Goal: Task Accomplishment & Management: Use online tool/utility

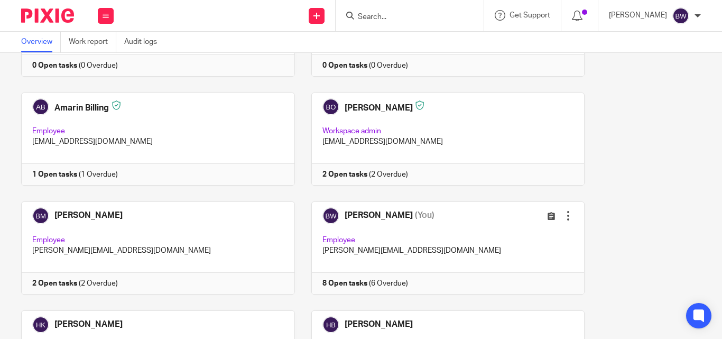
scroll to position [127, 0]
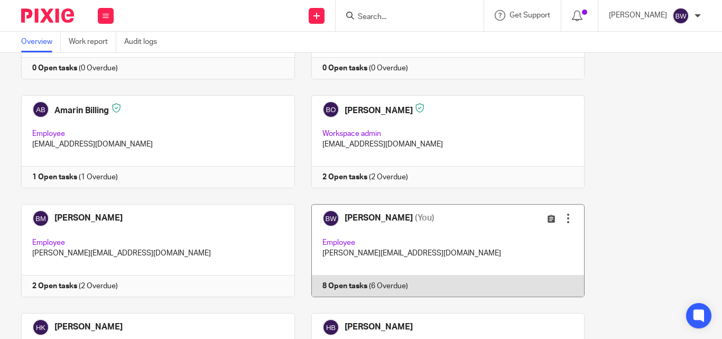
click at [434, 251] on link at bounding box center [440, 250] width 290 height 93
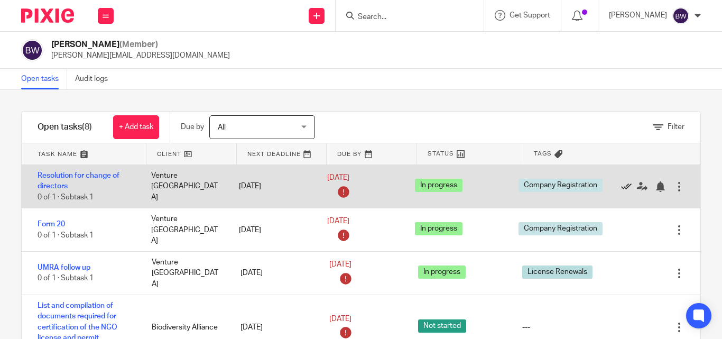
click at [621, 181] on icon at bounding box center [626, 186] width 11 height 11
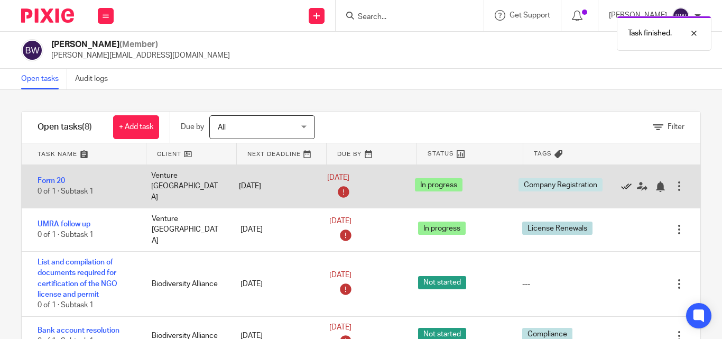
click at [621, 182] on icon at bounding box center [626, 186] width 11 height 11
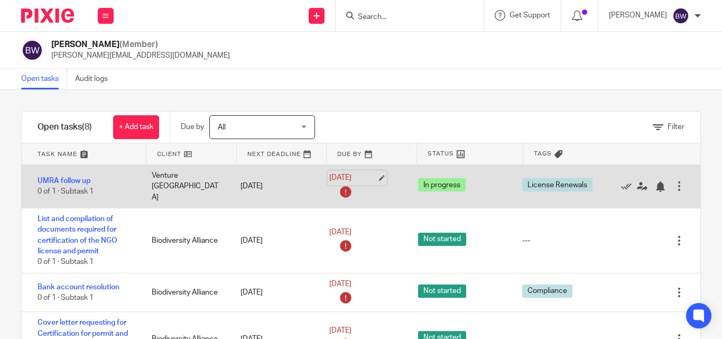
click at [342, 175] on link "26 Aug 2025" at bounding box center [353, 177] width 48 height 11
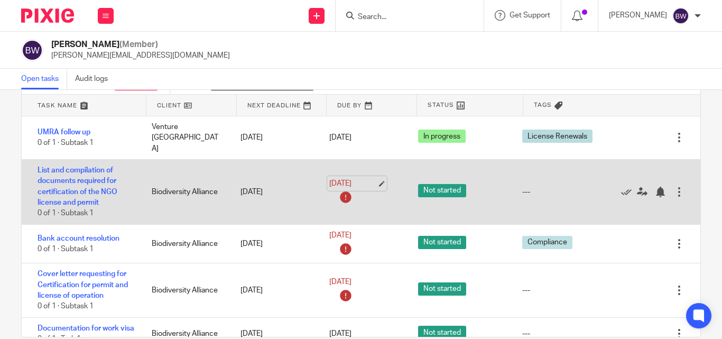
click at [344, 178] on link "26 Aug 2025" at bounding box center [353, 183] width 48 height 11
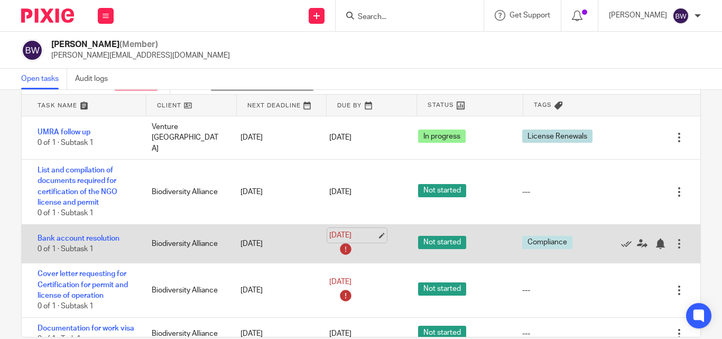
click at [355, 230] on link "26 Aug 2025" at bounding box center [353, 235] width 48 height 11
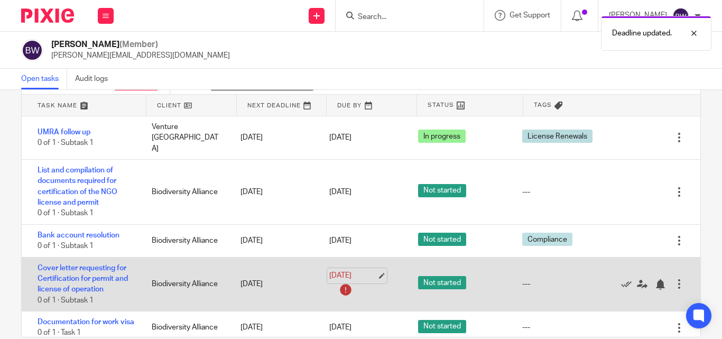
click at [347, 270] on link "26 Aug 2025" at bounding box center [353, 275] width 48 height 11
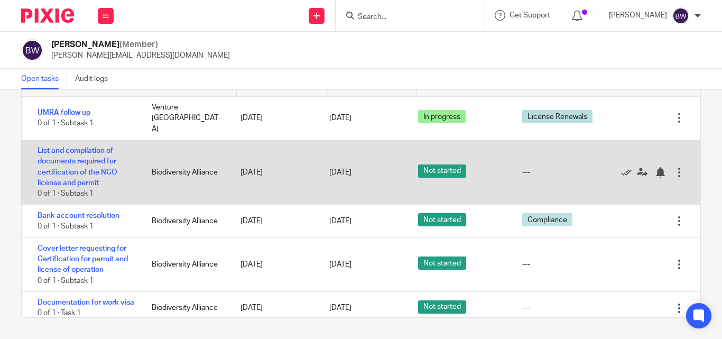
drag, startPoint x: 392, startPoint y: 281, endPoint x: 347, endPoint y: 139, distance: 149.4
click at [347, 139] on div "UMRA follow up 0 of 1 · Subtask 1 Venture South Uganda 26 Aug 2025 27 Aug 2025 …" at bounding box center [361, 207] width 679 height 221
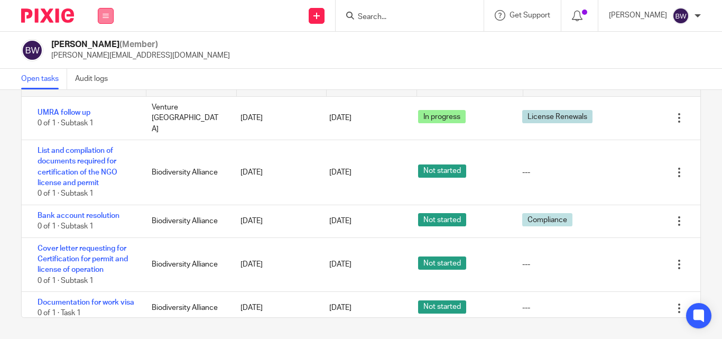
click at [101, 15] on button at bounding box center [106, 16] width 16 height 16
click at [98, 97] on link "Team" at bounding box center [100, 95] width 19 height 7
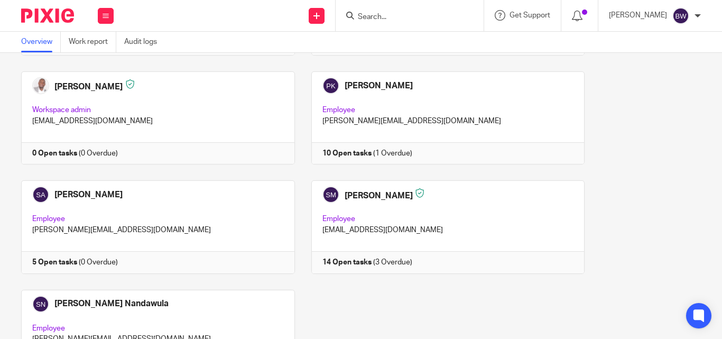
scroll to position [886, 0]
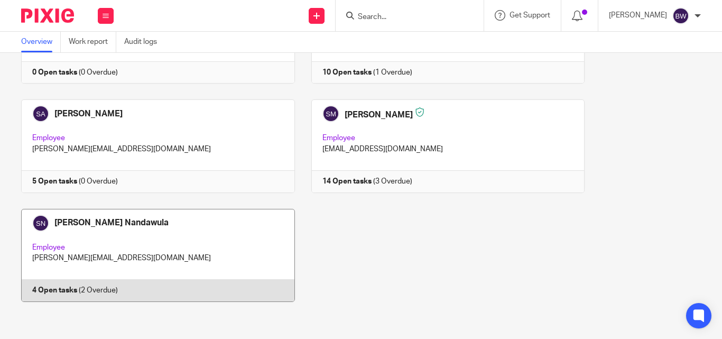
click at [186, 232] on link at bounding box center [150, 255] width 290 height 93
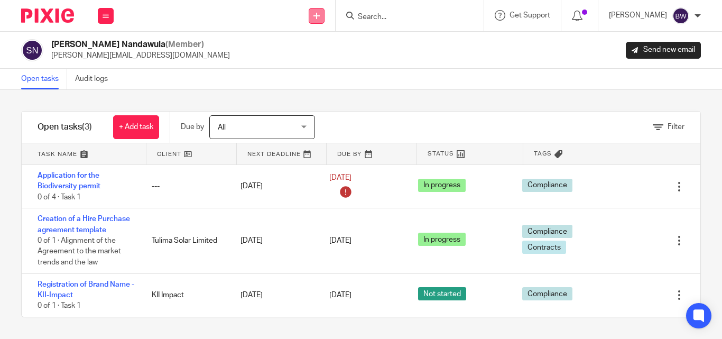
click at [317, 22] on link at bounding box center [317, 16] width 16 height 16
click at [318, 62] on link "Create task" at bounding box center [318, 64] width 74 height 15
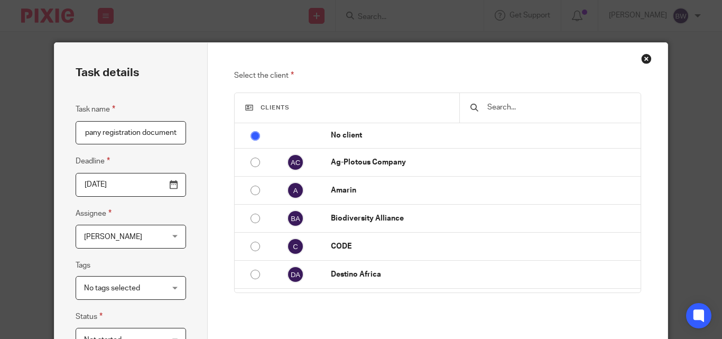
scroll to position [0, 112]
type input "Compilation/ certification of company registration documents"
click at [515, 101] on div at bounding box center [550, 108] width 181 height 30
click at [512, 104] on input "text" at bounding box center [558, 108] width 143 height 12
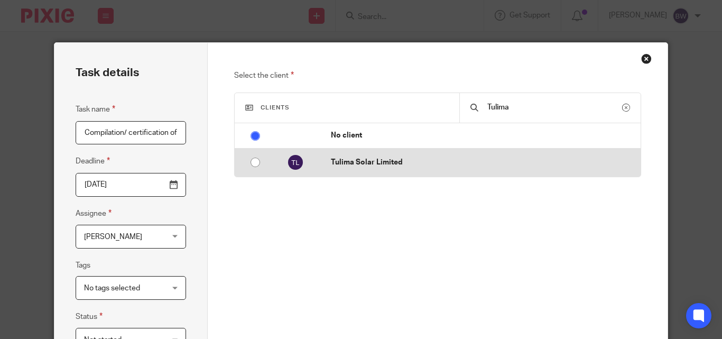
type input "Tulima"
click at [252, 161] on input "radio" at bounding box center [255, 162] width 20 height 20
radio input "false"
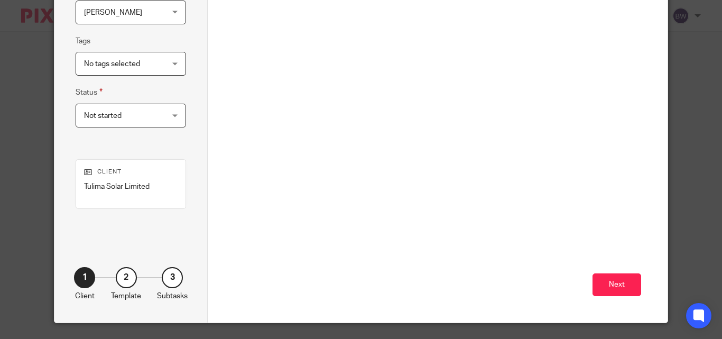
scroll to position [237, 0]
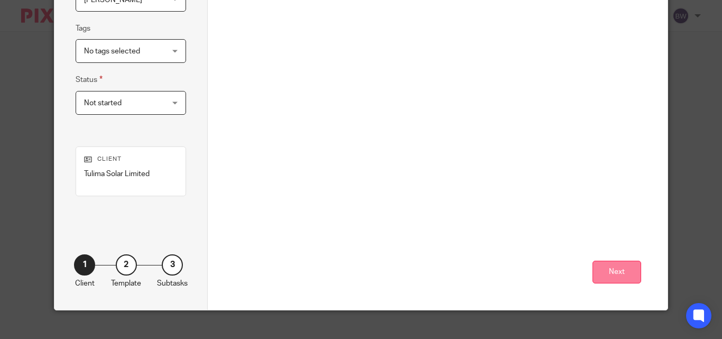
click at [606, 268] on button "Next" at bounding box center [617, 272] width 49 height 23
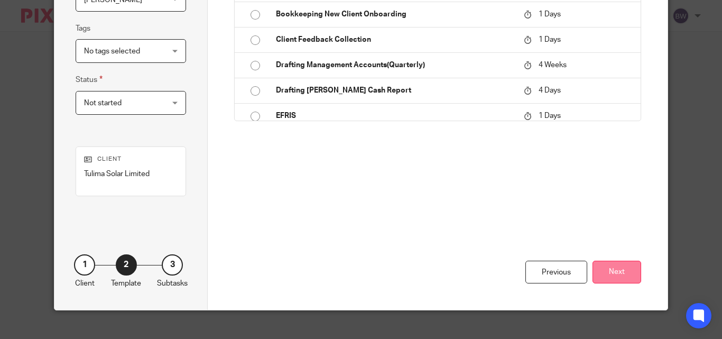
click at [608, 263] on button "Next" at bounding box center [617, 272] width 49 height 23
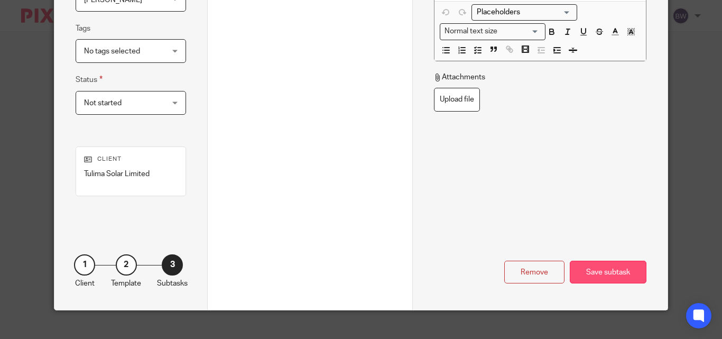
click at [623, 271] on div "Save subtask" at bounding box center [608, 272] width 77 height 23
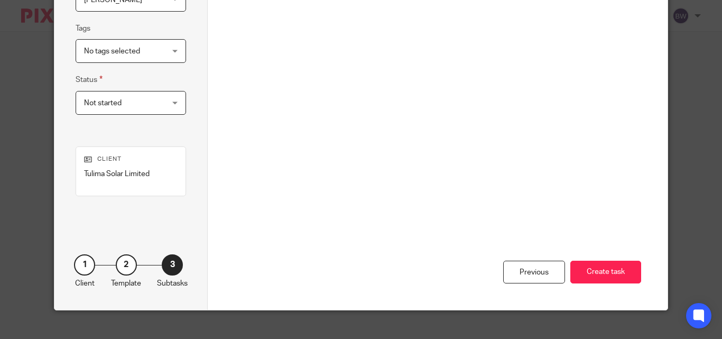
click at [623, 271] on button "Create task" at bounding box center [606, 272] width 71 height 23
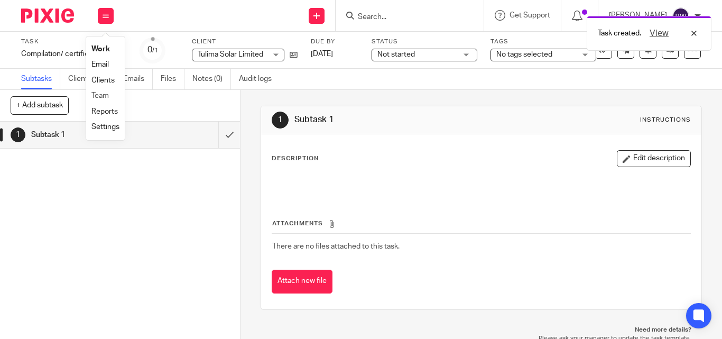
click at [97, 90] on li "Team" at bounding box center [105, 95] width 28 height 15
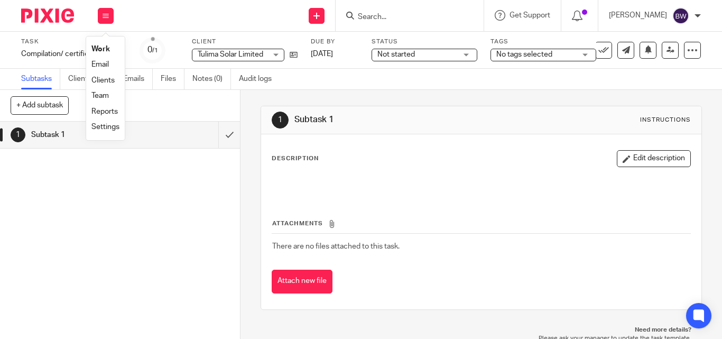
click at [107, 94] on link "Team" at bounding box center [99, 95] width 17 height 7
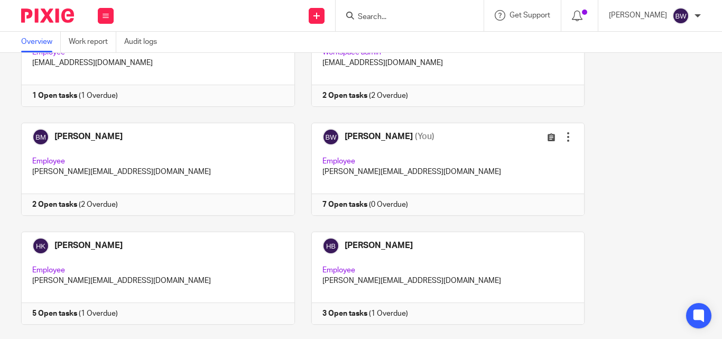
scroll to position [176, 0]
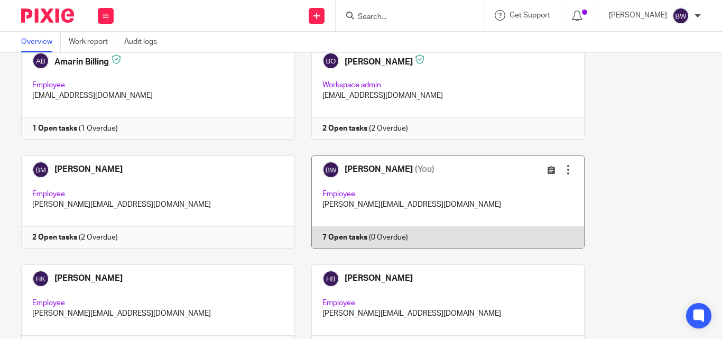
click at [428, 175] on link at bounding box center [440, 201] width 290 height 93
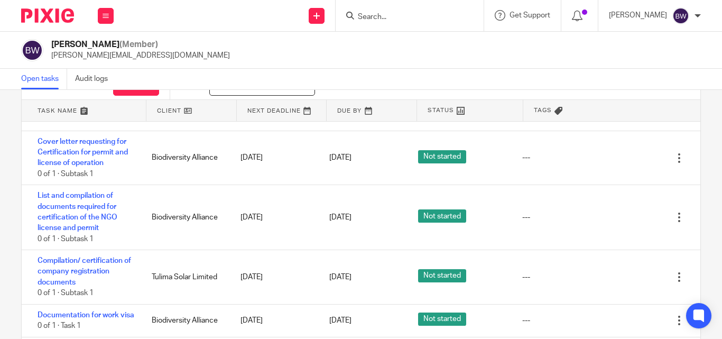
scroll to position [67, 0]
drag, startPoint x: 688, startPoint y: 275, endPoint x: 681, endPoint y: 240, distance: 35.6
click at [681, 240] on div "Filter tasks Only show tasks matching all of these conditions 1 Client name Is …" at bounding box center [361, 214] width 722 height 249
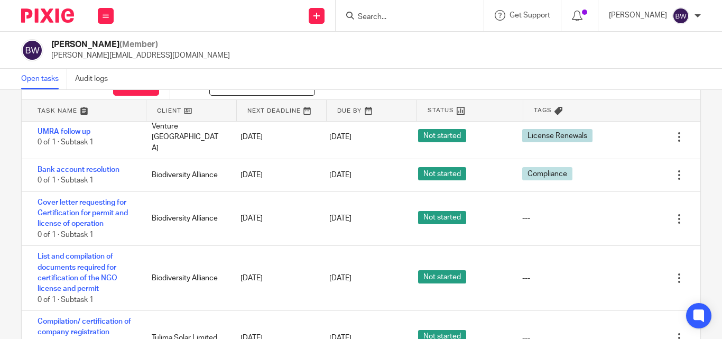
scroll to position [0, 0]
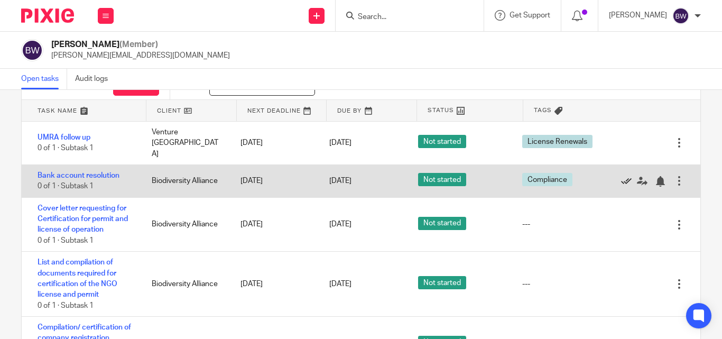
click at [621, 176] on icon at bounding box center [626, 181] width 11 height 11
